Goal: Use online tool/utility: Utilize a website feature to perform a specific function

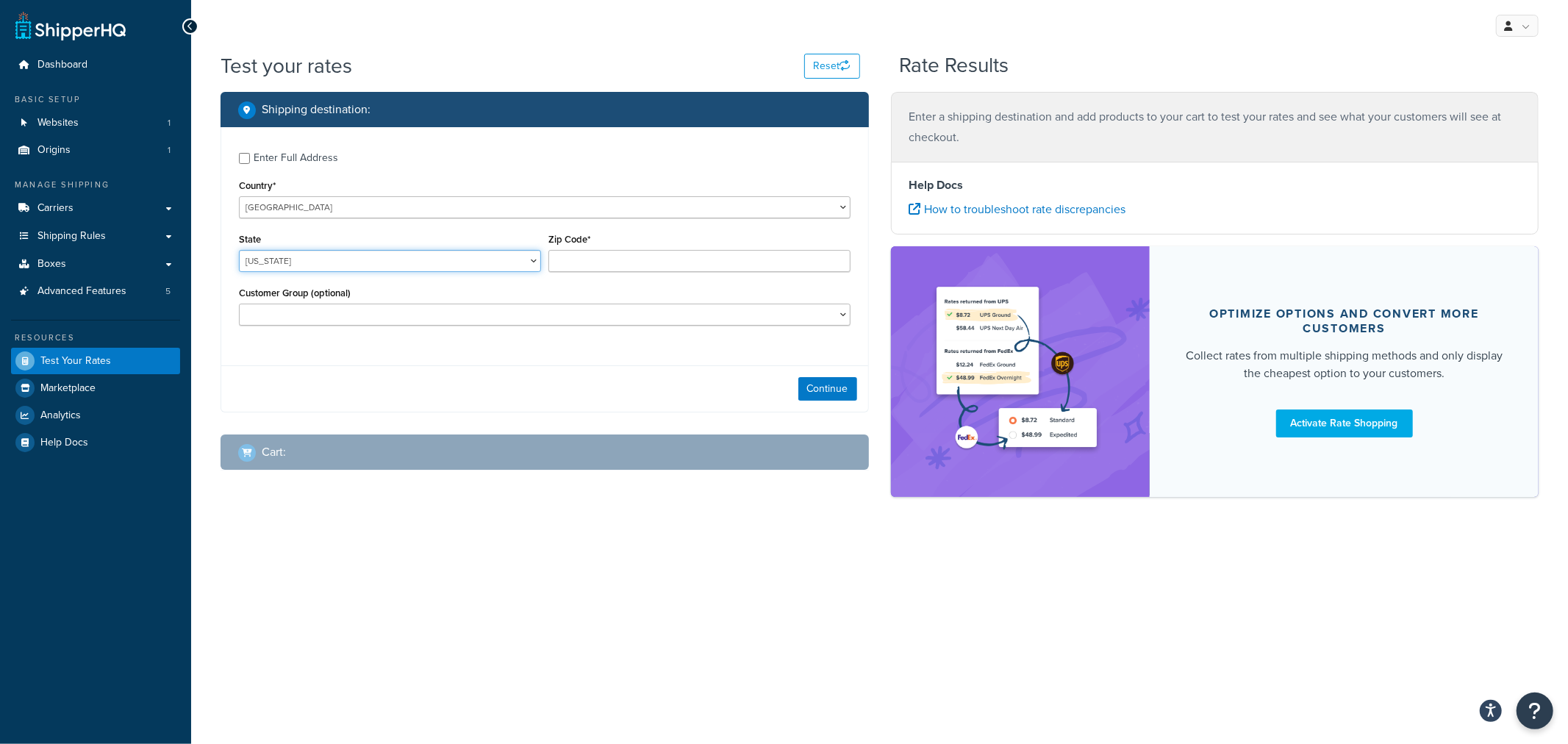
click at [395, 270] on select "[US_STATE] [US_STATE] [US_STATE] [US_STATE] [US_STATE] Armed Forces Americas Ar…" at bounding box center [390, 261] width 302 height 22
select select "KS"
click at [605, 259] on input "Zip Code*" at bounding box center [699, 261] width 302 height 22
type input "66061"
click at [816, 387] on button "Continue" at bounding box center [828, 389] width 59 height 23
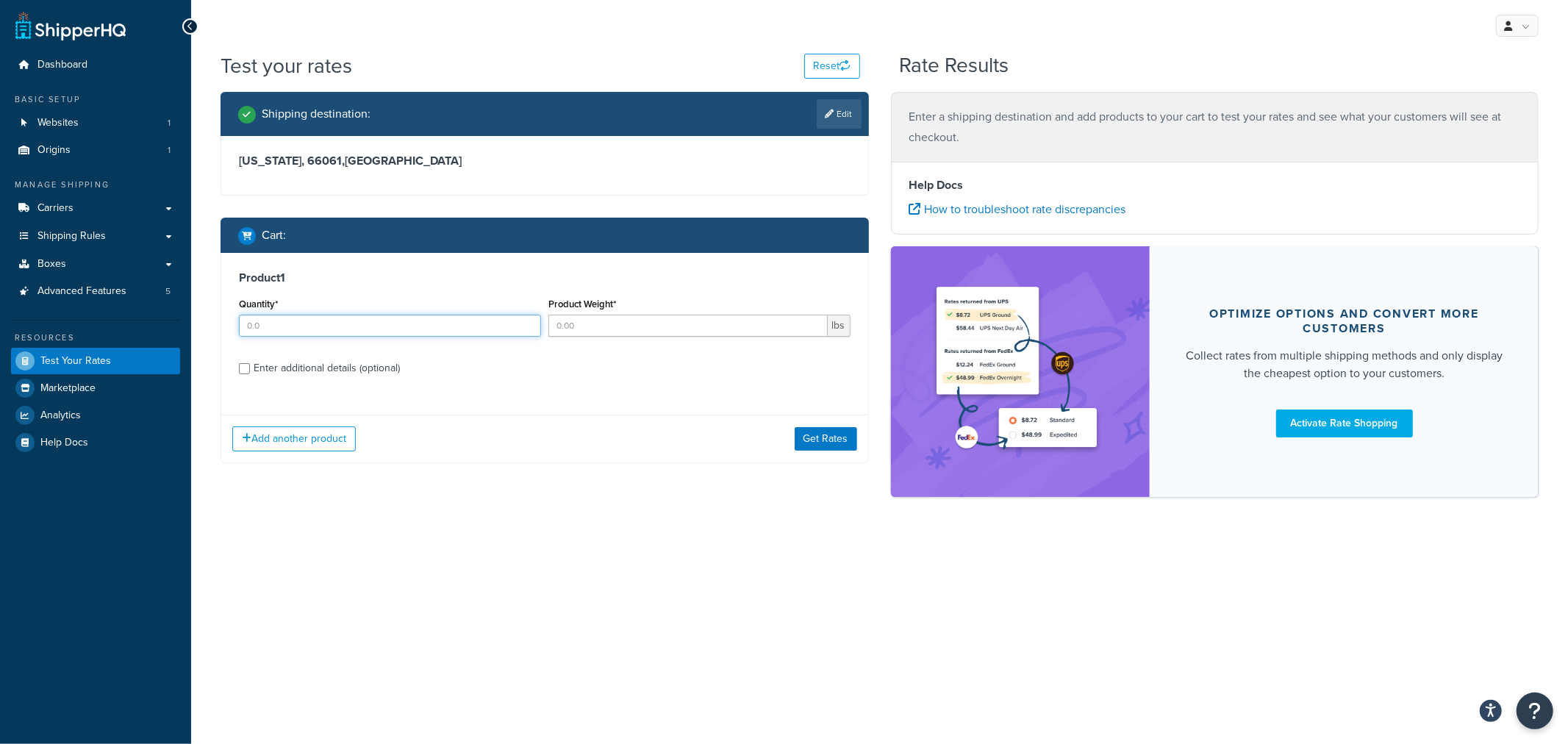
click at [277, 328] on input "Quantity*" at bounding box center [390, 326] width 302 height 22
type input "1"
click at [618, 377] on label "Enter additional details (optional)" at bounding box center [551, 367] width 597 height 23
click at [250, 374] on input "Enter additional details (optional)" at bounding box center [244, 368] width 11 height 11
checkbox input "true"
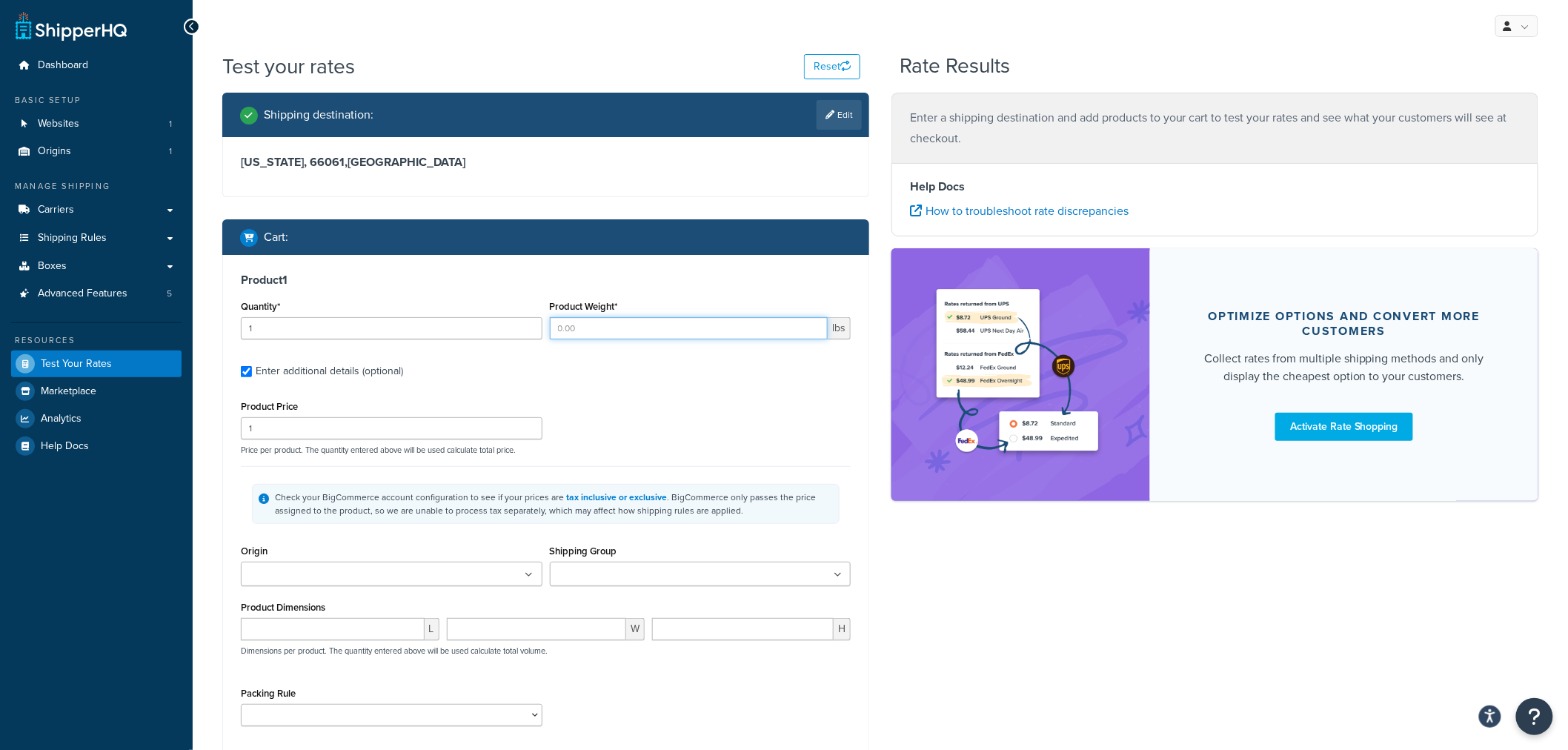
click at [607, 330] on input "Product Weight*" at bounding box center [689, 328] width 278 height 22
type input "117"
click at [479, 581] on ul at bounding box center [392, 574] width 302 height 24
drag, startPoint x: 416, startPoint y: 598, endPoint x: 447, endPoint y: 594, distance: 31.3
click at [686, 575] on ul at bounding box center [701, 574] width 302 height 24
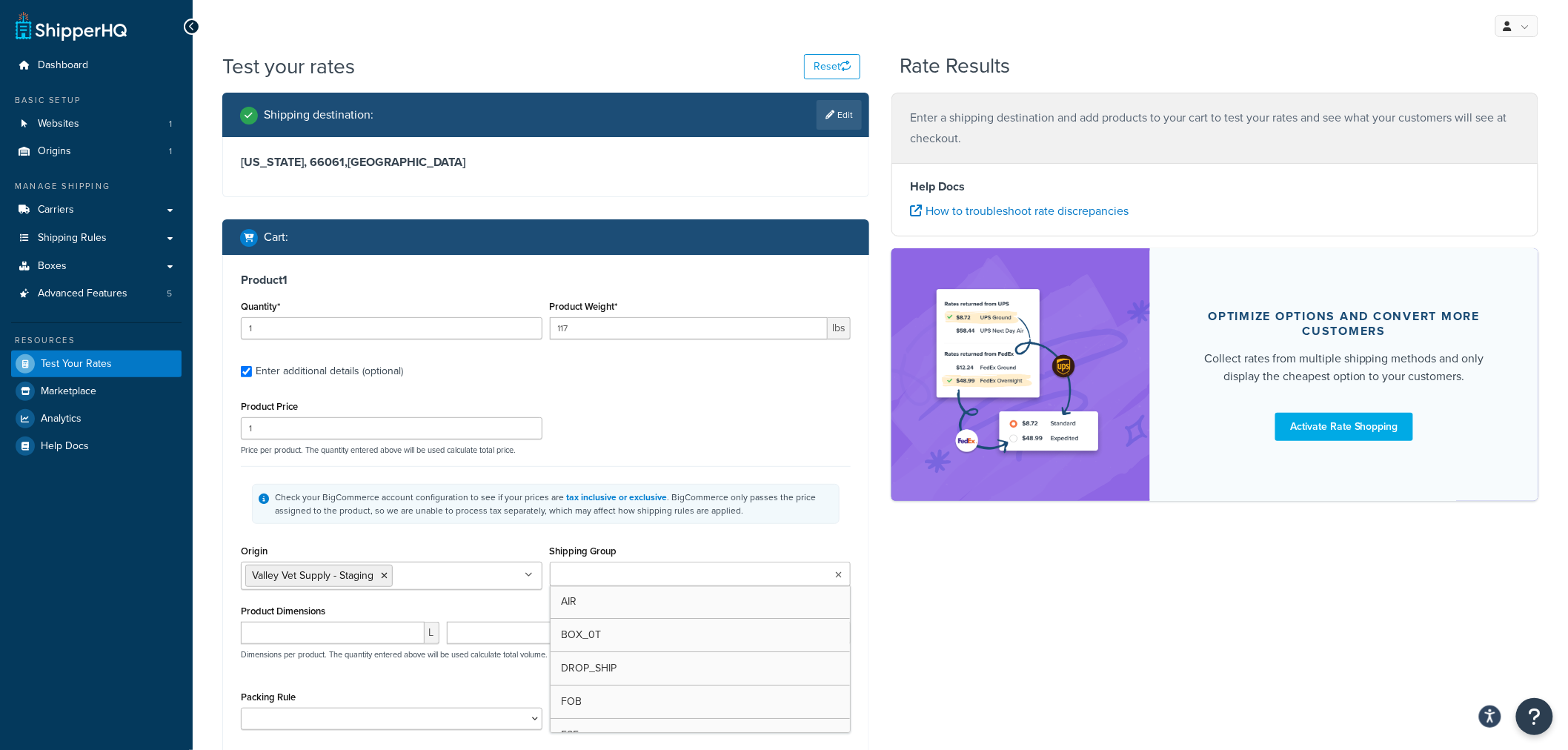
type input "f"
click at [859, 550] on div "Product 1 Quantity* 1 Product Weight* 117 lbs Enter additional details (optiona…" at bounding box center [545, 506] width 645 height 504
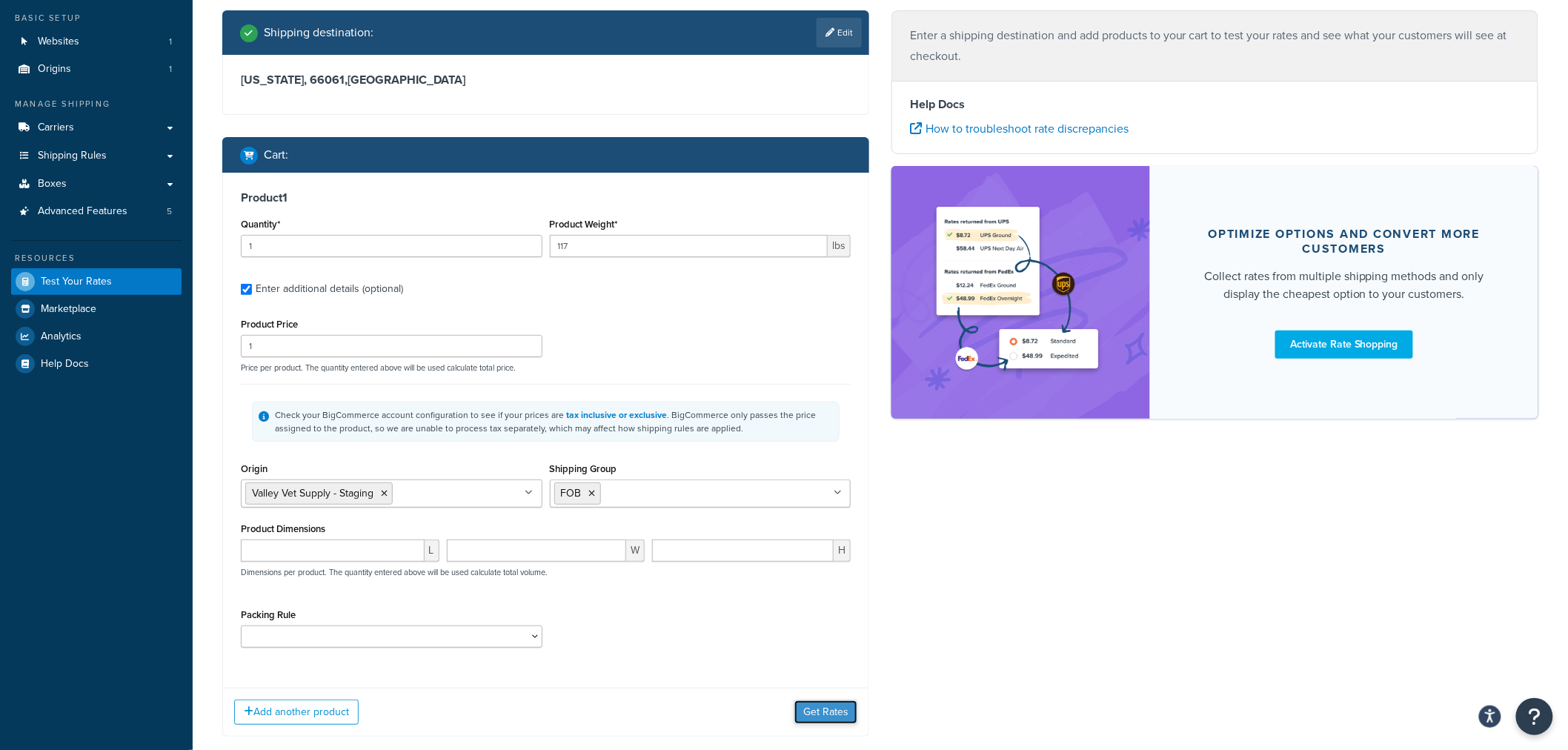
click at [830, 713] on button "Get Rates" at bounding box center [826, 712] width 63 height 24
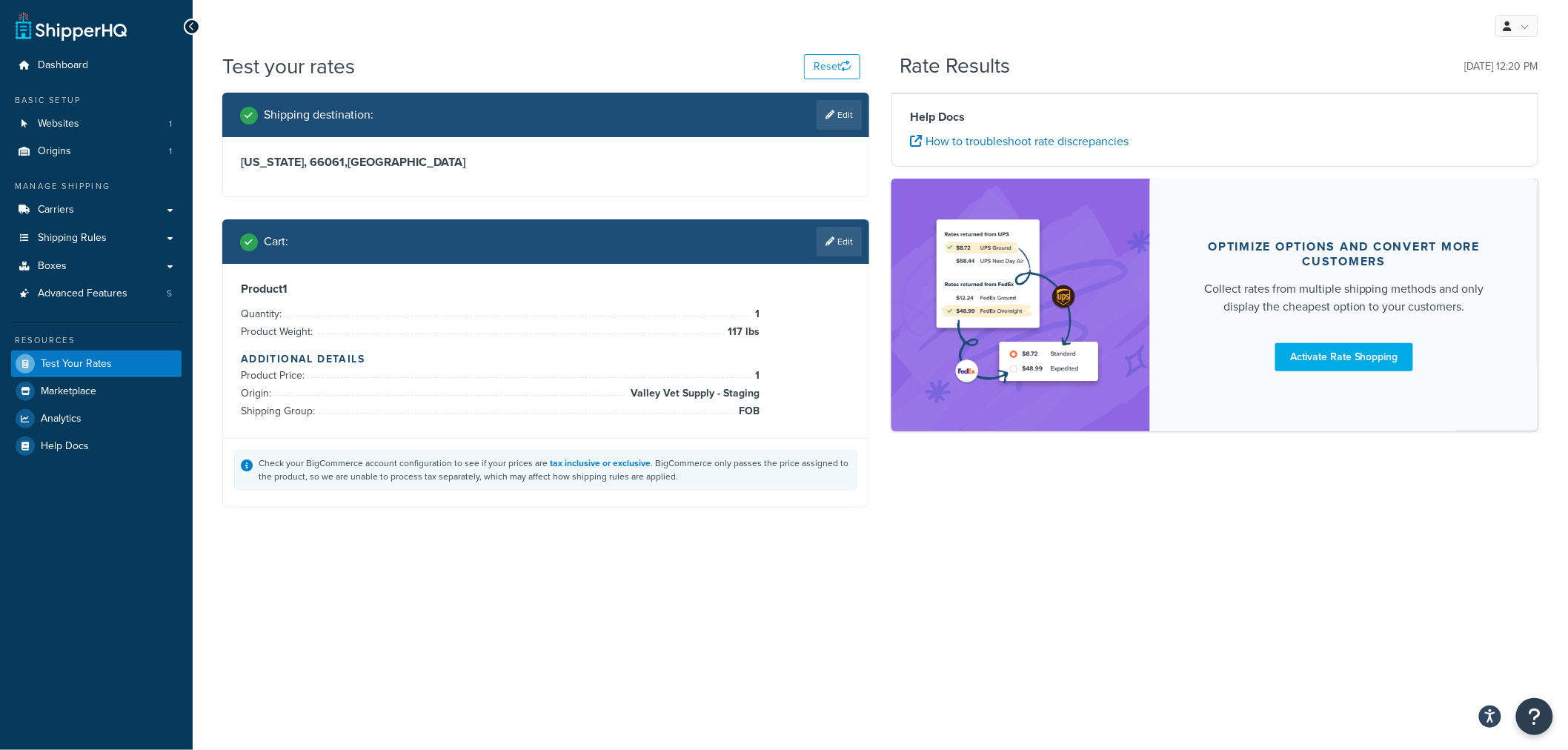
scroll to position [0, 0]
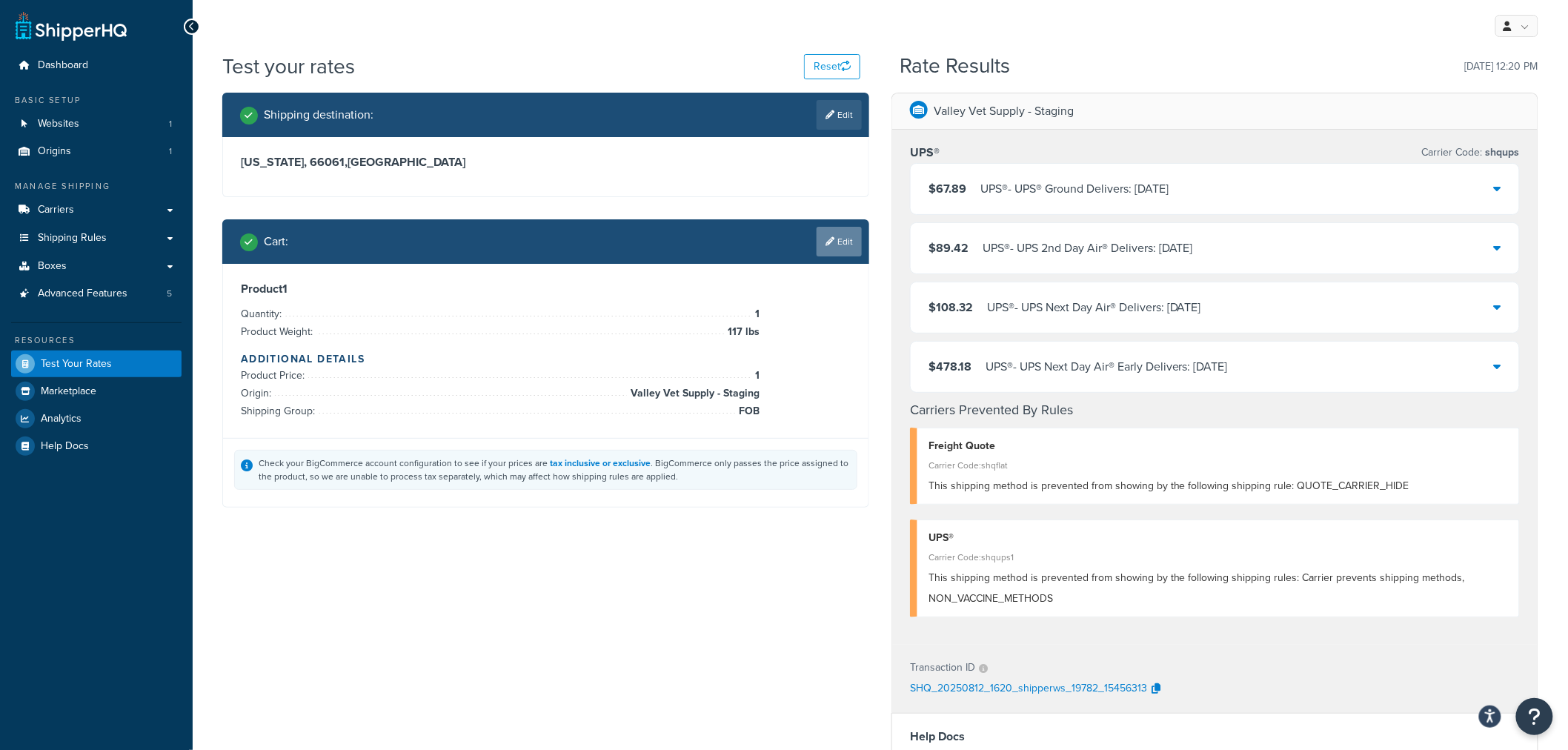
click at [839, 245] on link "Edit" at bounding box center [839, 241] width 46 height 30
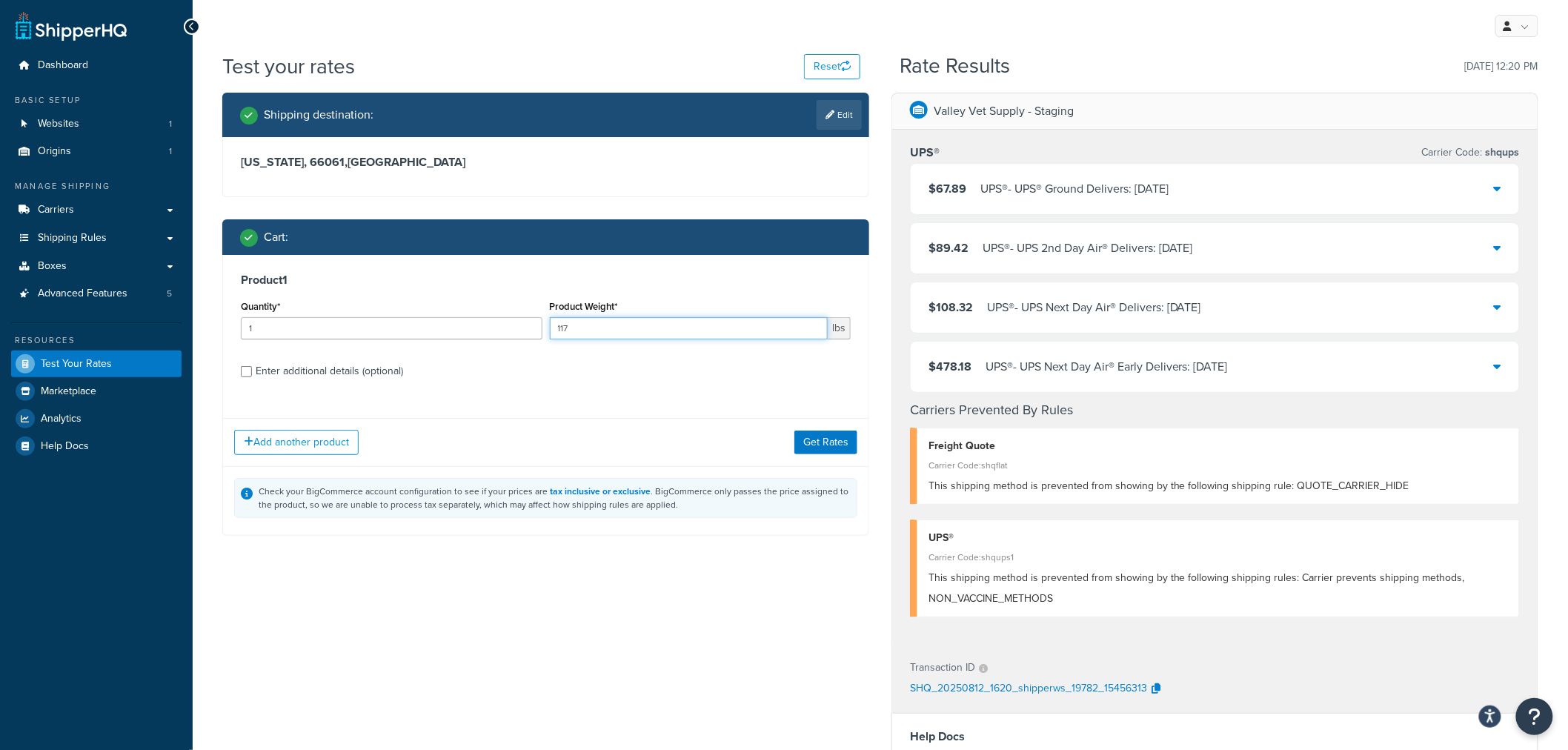
click at [585, 325] on input "117" at bounding box center [689, 328] width 278 height 22
drag, startPoint x: 613, startPoint y: 323, endPoint x: 545, endPoint y: 323, distance: 68.0
click at [545, 323] on div "Quantity* 1 Product Weight* 117 lbs" at bounding box center [546, 323] width 617 height 54
type input "140"
click at [827, 443] on button "Get Rates" at bounding box center [826, 442] width 63 height 24
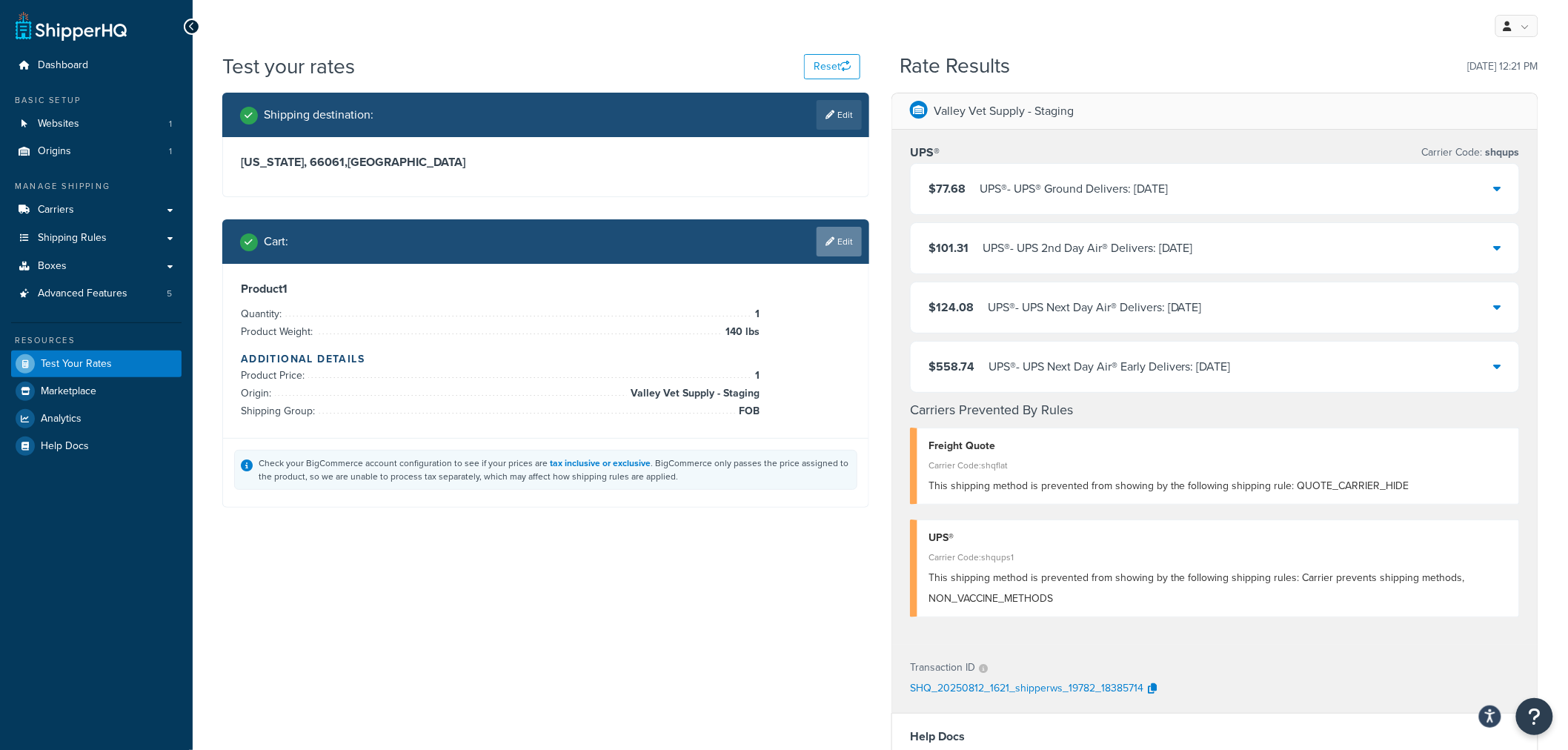
click at [835, 235] on link "Edit" at bounding box center [839, 241] width 46 height 30
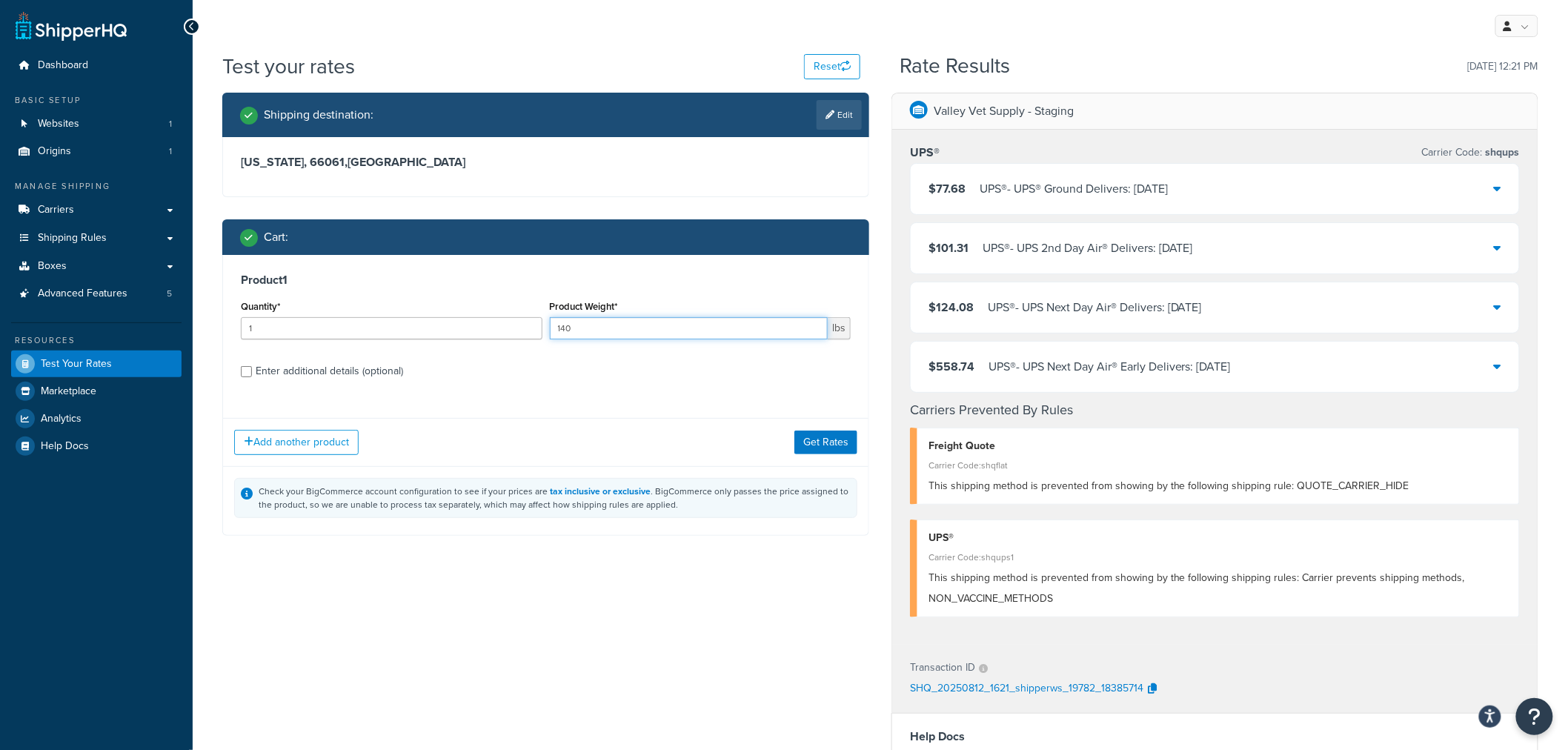
drag, startPoint x: 620, startPoint y: 333, endPoint x: 527, endPoint y: 332, distance: 93.0
click at [527, 332] on div "Quantity* 1 Product Weight* 140 lbs" at bounding box center [546, 323] width 617 height 54
type input "71"
click at [842, 442] on button "Get Rates" at bounding box center [826, 442] width 63 height 24
